Goal: Browse casually

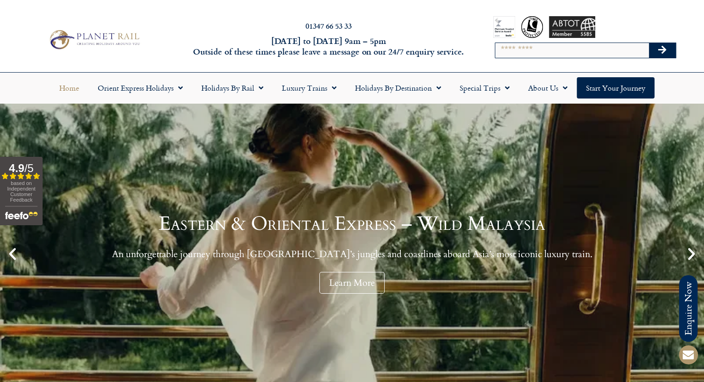
click at [622, 50] on input "Search" at bounding box center [572, 50] width 154 height 15
click at [614, 38] on div "Search" at bounding box center [584, 50] width 181 height 25
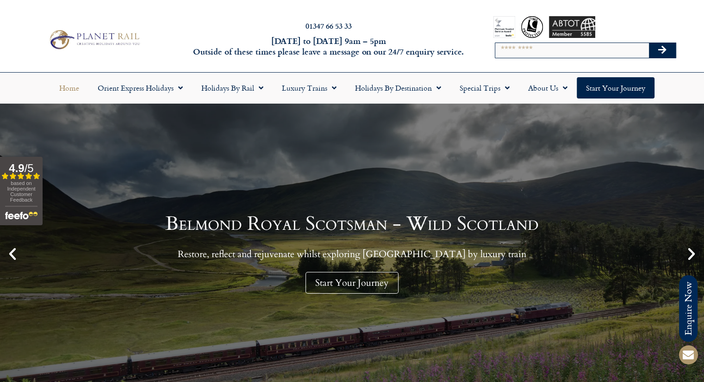
click at [612, 26] on div at bounding box center [585, 27] width 184 height 22
click at [587, 27] on div at bounding box center [572, 27] width 46 height 22
click at [543, 28] on div at bounding box center [585, 27] width 184 height 22
click at [537, 27] on div at bounding box center [532, 27] width 22 height 22
click at [514, 25] on div at bounding box center [504, 27] width 22 height 22
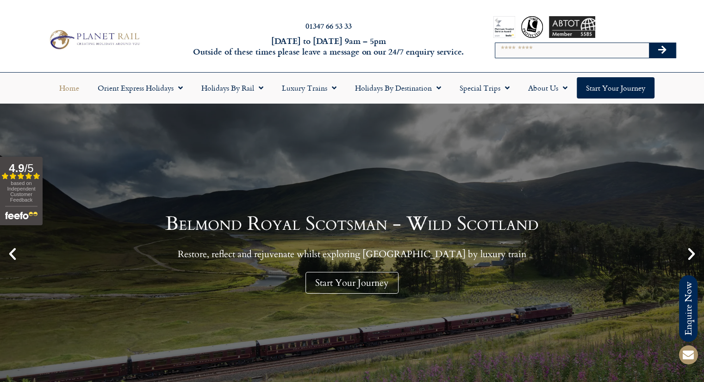
click at [507, 26] on div at bounding box center [504, 27] width 22 height 22
click at [39, 180] on button "4.9 / 5 Filled star Filled star Filled star Filled star Partial star based on I…" at bounding box center [21, 191] width 43 height 68
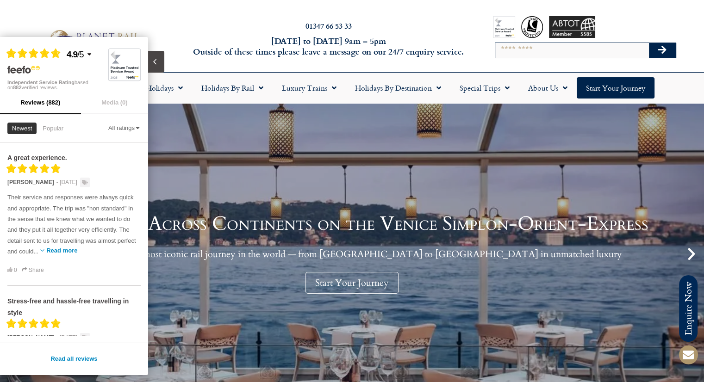
click at [154, 56] on button "Close slideout" at bounding box center [156, 62] width 16 height 22
